Goal: Transaction & Acquisition: Purchase product/service

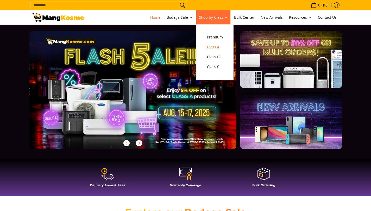
click at [213, 47] on span "Class A" at bounding box center [215, 47] width 16 height 7
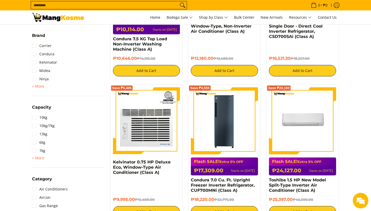
scroll to position [170, 0]
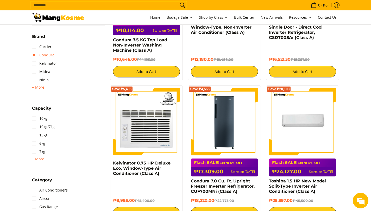
click at [34, 56] on link "Condura" at bounding box center [43, 55] width 22 height 8
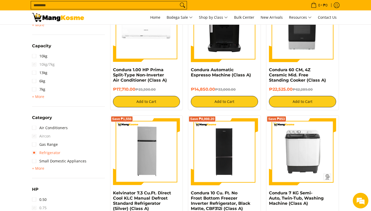
scroll to position [264, 0]
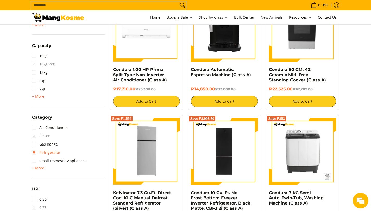
click at [43, 156] on link "Refrigerator" at bounding box center [46, 152] width 28 height 8
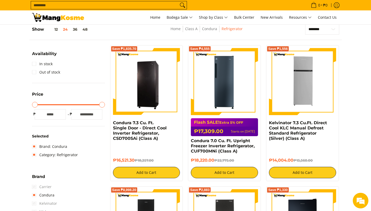
scroll to position [68, 0]
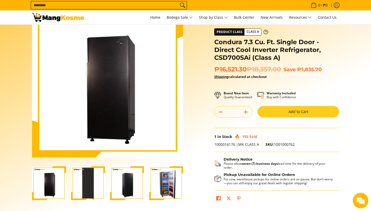
scroll to position [30, 0]
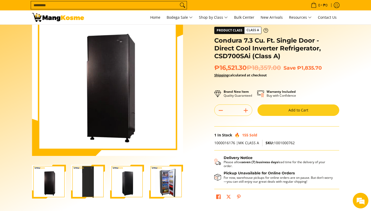
click at [166, 186] on img "Condura 7.3 Cu. Ft. Single Door - Direct Cool Inverter Refrigerator, CSD700SAi …" at bounding box center [166, 181] width 34 height 33
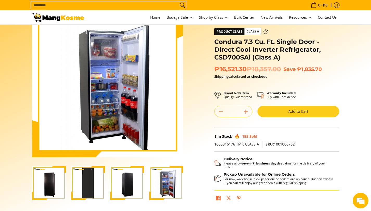
scroll to position [28, 0]
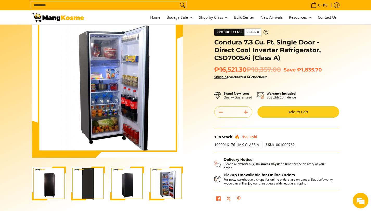
click at [128, 127] on img at bounding box center [107, 82] width 151 height 147
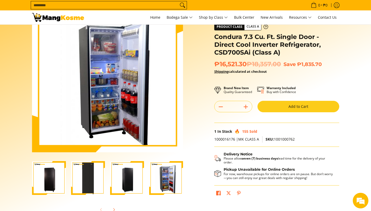
scroll to position [52, 0]
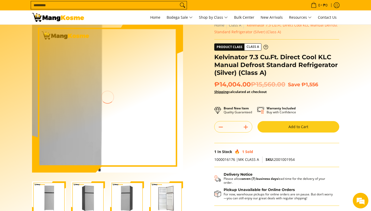
scroll to position [19, 0]
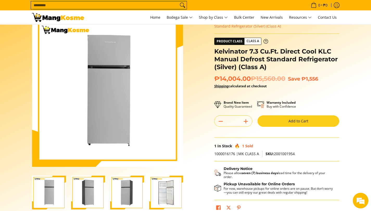
click at [82, 194] on img "Kelvinator 7.3 Cu.Ft. Direct Cool KLC Manual Defrost Standard Refrigerator (Sil…" at bounding box center [88, 193] width 34 height 34
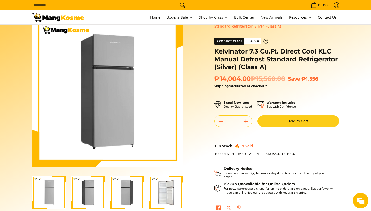
click at [135, 189] on img "Kelvinator 7.3 Cu.Ft. Direct Cool KLC Manual Defrost Standard Refrigerator (Sil…" at bounding box center [127, 193] width 34 height 34
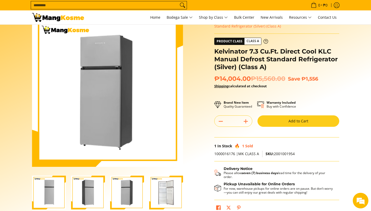
click at [160, 191] on img "Kelvinator 7.3 Cu.Ft. Direct Cool KLC Manual Defrost Standard Refrigerator (Sil…" at bounding box center [166, 193] width 34 height 34
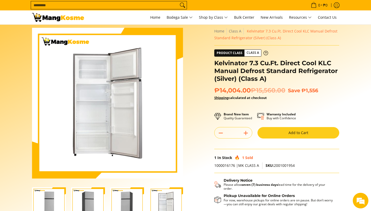
scroll to position [0, 0]
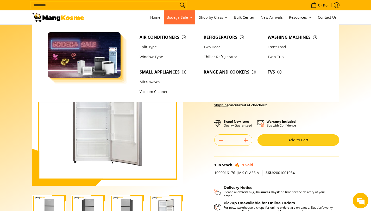
click at [336, 53] on ul "Air Conditioners Split Type Window Type Refrigerators" at bounding box center [185, 63] width 307 height 78
